Goal: Information Seeking & Learning: Learn about a topic

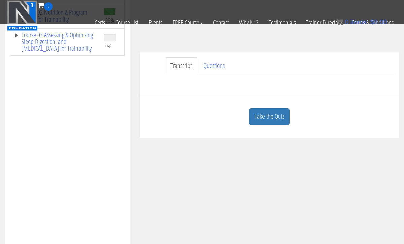
scroll to position [139, 0]
click at [268, 112] on link "Take the Quiz" at bounding box center [269, 117] width 41 height 17
click at [0, 0] on h3 "Quiz" at bounding box center [0, 0] width 0 height 0
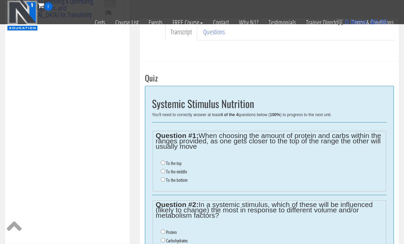
scroll to position [173, 0]
click at [161, 178] on input "To the bottom" at bounding box center [163, 180] width 4 height 4
radio input "true"
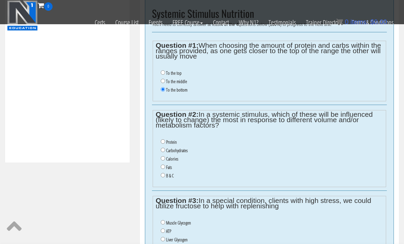
scroll to position [273, 0]
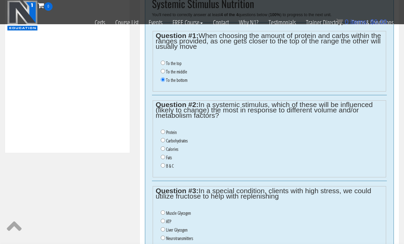
click at [163, 163] on input "B & C" at bounding box center [163, 165] width 4 height 4
radio input "true"
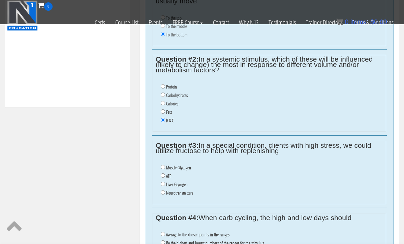
scroll to position [320, 0]
click at [163, 181] on input "Liver Glycogen" at bounding box center [163, 183] width 4 height 4
radio input "true"
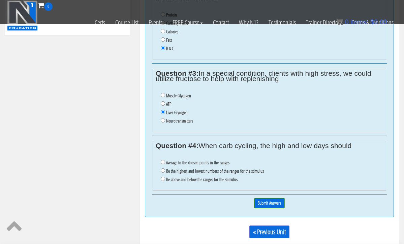
scroll to position [398, 0]
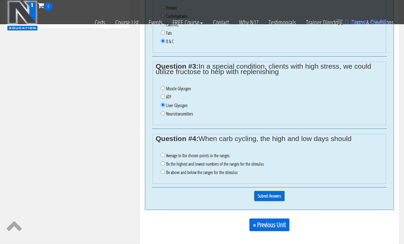
click at [163, 153] on input "Average to the chosen points in the ranges" at bounding box center [163, 155] width 4 height 4
radio input "true"
click at [278, 191] on input "Submit Answers" at bounding box center [269, 196] width 31 height 10
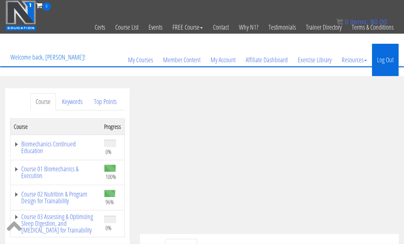
click at [388, 58] on link "Log Out" at bounding box center [385, 60] width 27 height 32
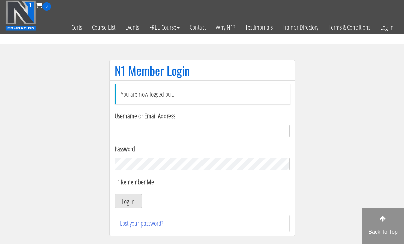
type input "[EMAIL_ADDRESS][DOMAIN_NAME]"
click at [128, 201] on button "Log In" at bounding box center [128, 201] width 27 height 14
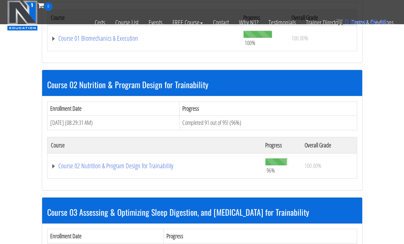
scroll to position [294, 0]
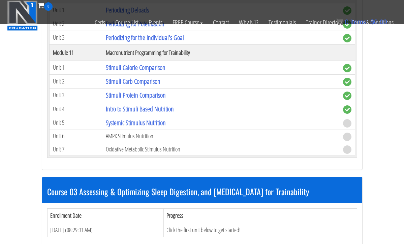
scroll to position [1791, 0]
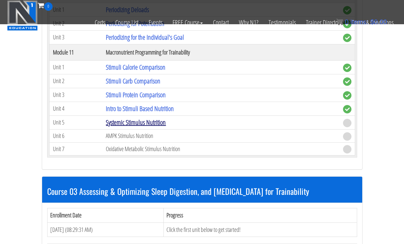
click at [150, 119] on link "Systemic Stimulus Nutrition" at bounding box center [136, 122] width 60 height 9
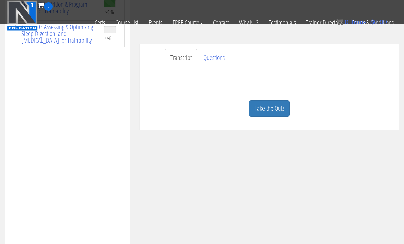
scroll to position [151, 0]
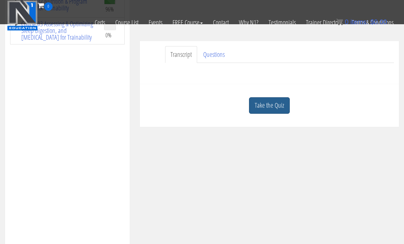
click at [273, 99] on link "Take the Quiz" at bounding box center [269, 105] width 41 height 17
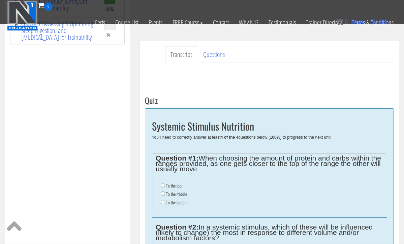
click at [163, 201] on input "To the bottom" at bounding box center [163, 202] width 4 height 4
radio input "true"
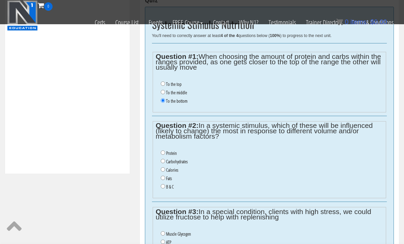
scroll to position [251, 0]
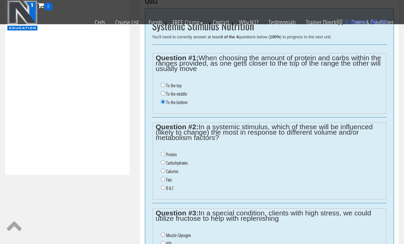
click at [164, 186] on input "B & C" at bounding box center [163, 188] width 4 height 4
radio input "true"
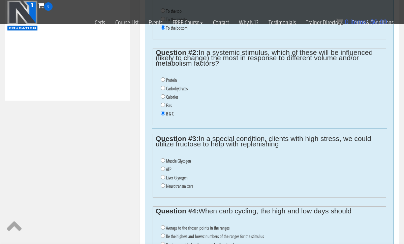
scroll to position [351, 0]
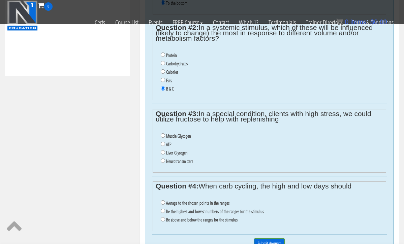
click at [163, 150] on input "Liver Glycogen" at bounding box center [163, 152] width 4 height 4
radio input "true"
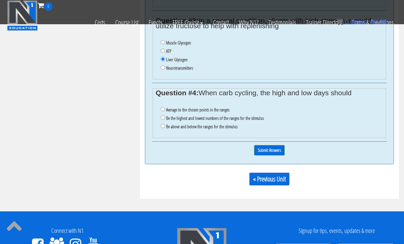
scroll to position [444, 0]
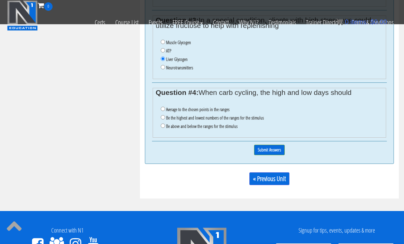
click at [163, 107] on input "Average to the chosen points in the ranges" at bounding box center [163, 109] width 4 height 4
radio input "true"
click at [264, 145] on input "Submit Answers" at bounding box center [269, 150] width 31 height 10
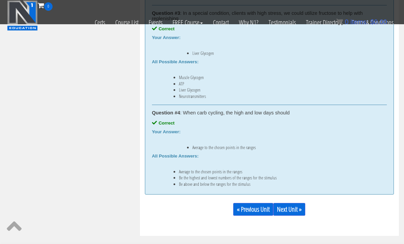
scroll to position [532, 0]
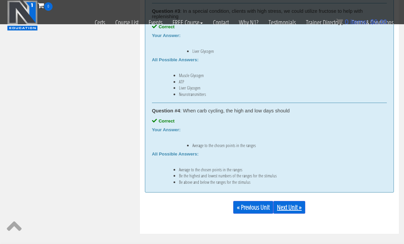
click at [286, 202] on link "Next Unit »" at bounding box center [289, 207] width 32 height 13
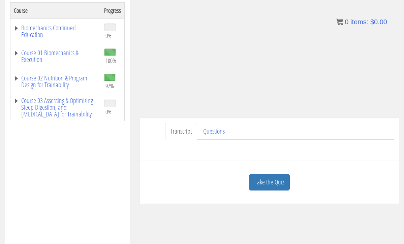
scroll to position [119, 0]
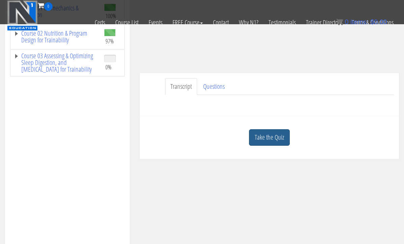
click at [278, 134] on link "Take the Quiz" at bounding box center [269, 137] width 41 height 17
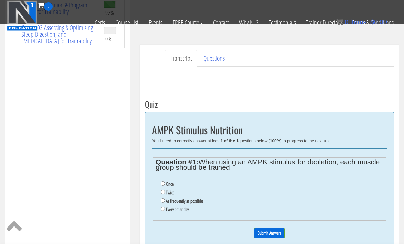
scroll to position [147, 0]
click at [163, 182] on input "Once" at bounding box center [163, 183] width 4 height 4
radio input "true"
click at [270, 230] on input "Submit Answers" at bounding box center [269, 233] width 31 height 10
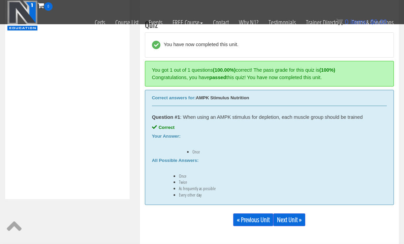
scroll to position [243, 0]
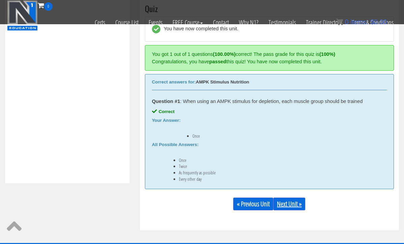
click at [298, 201] on link "Next Unit »" at bounding box center [289, 204] width 32 height 13
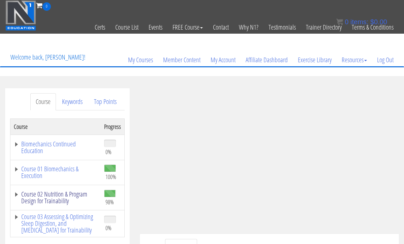
click at [40, 194] on link "Course 02 Nutrition & Program Design for Trainability" at bounding box center [56, 197] width 84 height 13
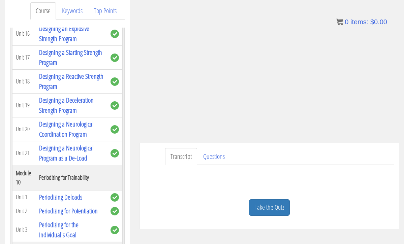
scroll to position [91, 0]
click at [275, 208] on link "Take the Quiz" at bounding box center [269, 208] width 41 height 17
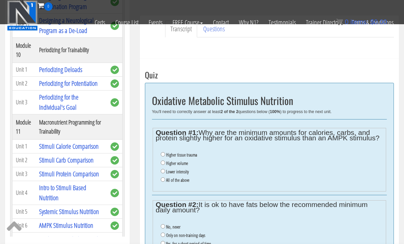
scroll to position [175, 0]
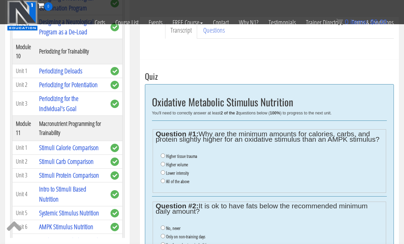
click at [162, 179] on input "All of the above" at bounding box center [163, 181] width 4 height 4
radio input "true"
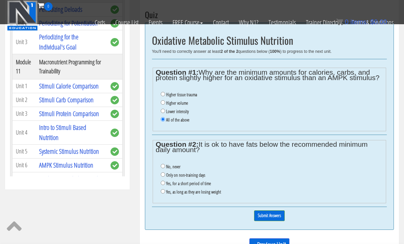
scroll to position [238, 0]
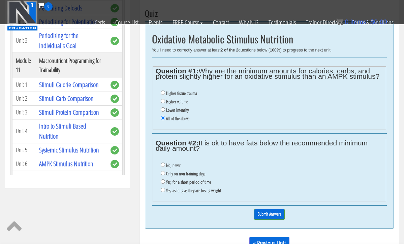
click at [163, 180] on input "Yes, for a short period of time" at bounding box center [163, 182] width 4 height 4
radio input "true"
click at [260, 209] on input "Submit Answers" at bounding box center [269, 214] width 31 height 10
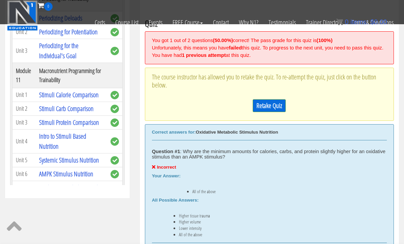
scroll to position [223, 0]
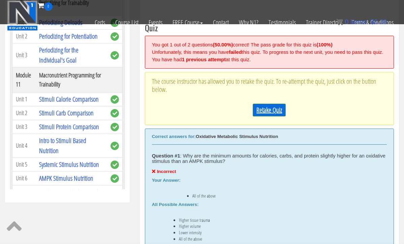
click at [267, 117] on link "Retake Quiz" at bounding box center [269, 110] width 33 height 13
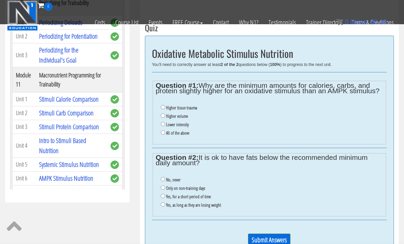
click at [163, 107] on input "Higher tissue trauma" at bounding box center [163, 107] width 4 height 4
radio input "true"
click at [162, 194] on input "Yes, for a short period of time" at bounding box center [163, 196] width 4 height 4
radio input "true"
click at [264, 234] on input "Submit Answers" at bounding box center [269, 240] width 42 height 13
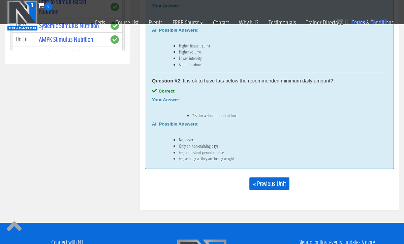
scroll to position [359, 0]
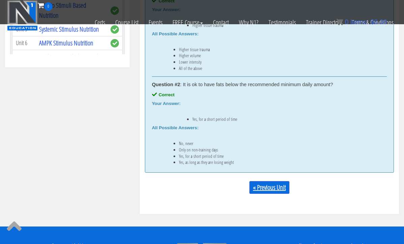
click at [266, 185] on link "« Previous Unit" at bounding box center [269, 187] width 40 height 13
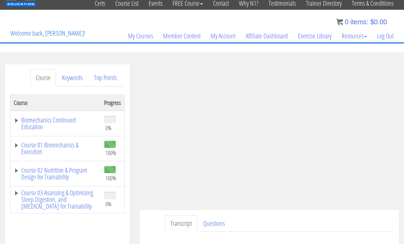
scroll to position [28, 0]
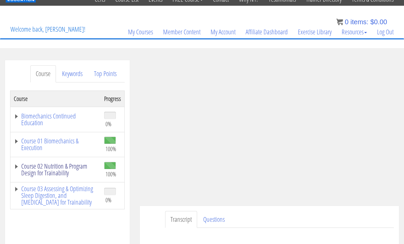
click at [52, 168] on link "Course 02 Nutrition & Program Design for Trainability" at bounding box center [56, 169] width 84 height 13
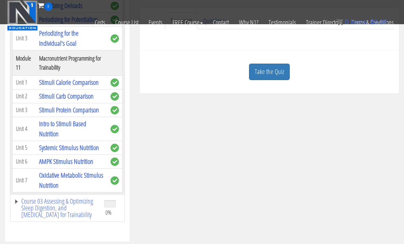
scroll to position [2061, 0]
click at [69, 178] on link "Oxidative Metabolic Stimulus Nutrition" at bounding box center [71, 180] width 64 height 19
